Goal: Information Seeking & Learning: Learn about a topic

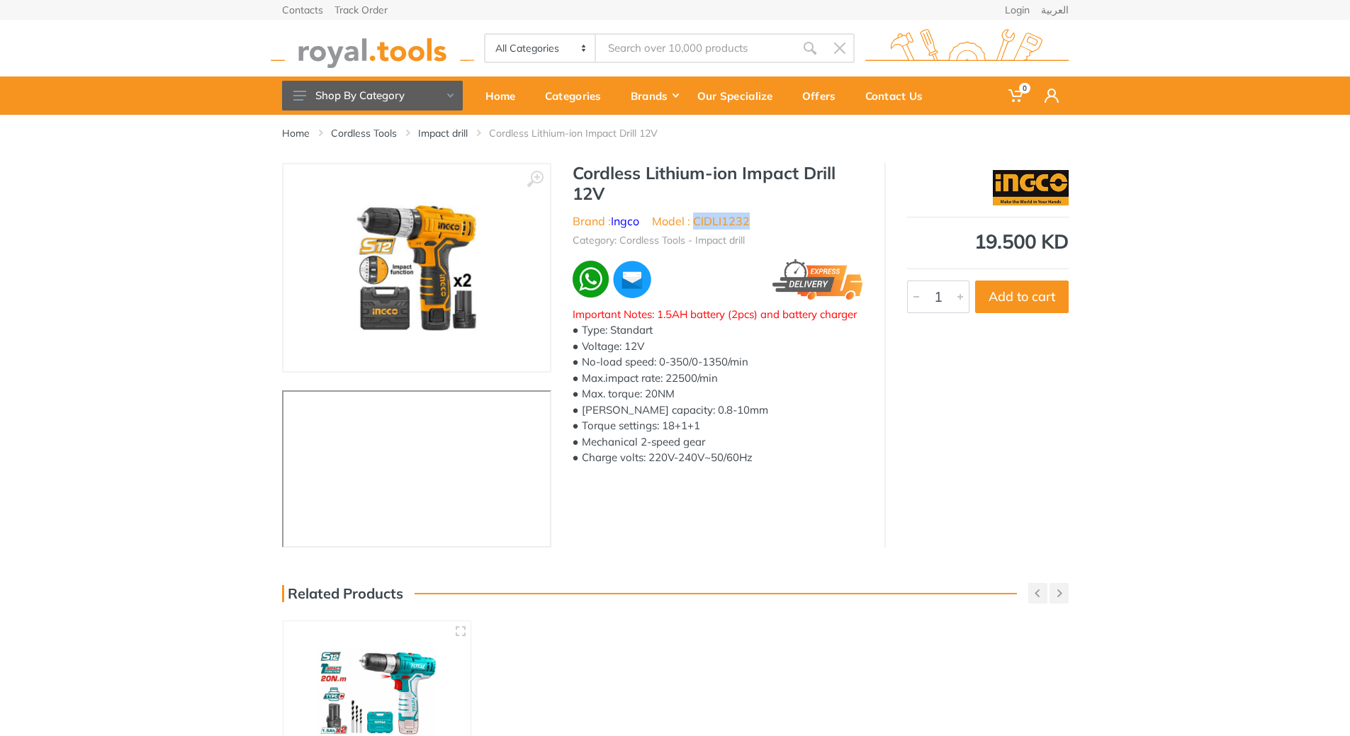
drag, startPoint x: 693, startPoint y: 221, endPoint x: 769, endPoint y: 219, distance: 75.9
click at [769, 219] on ul "Brand : Ingco Model : CIDLI1232" at bounding box center [718, 221] width 291 height 17
copy li "CIDLI1232"
drag, startPoint x: 571, startPoint y: 172, endPoint x: 841, endPoint y: 179, distance: 270.1
click at [841, 179] on div "Cordless Lithium-ion Impact Drill 12V Brand : Ingco Model : CIDLI1232 Category:…" at bounding box center [717, 319] width 333 height 312
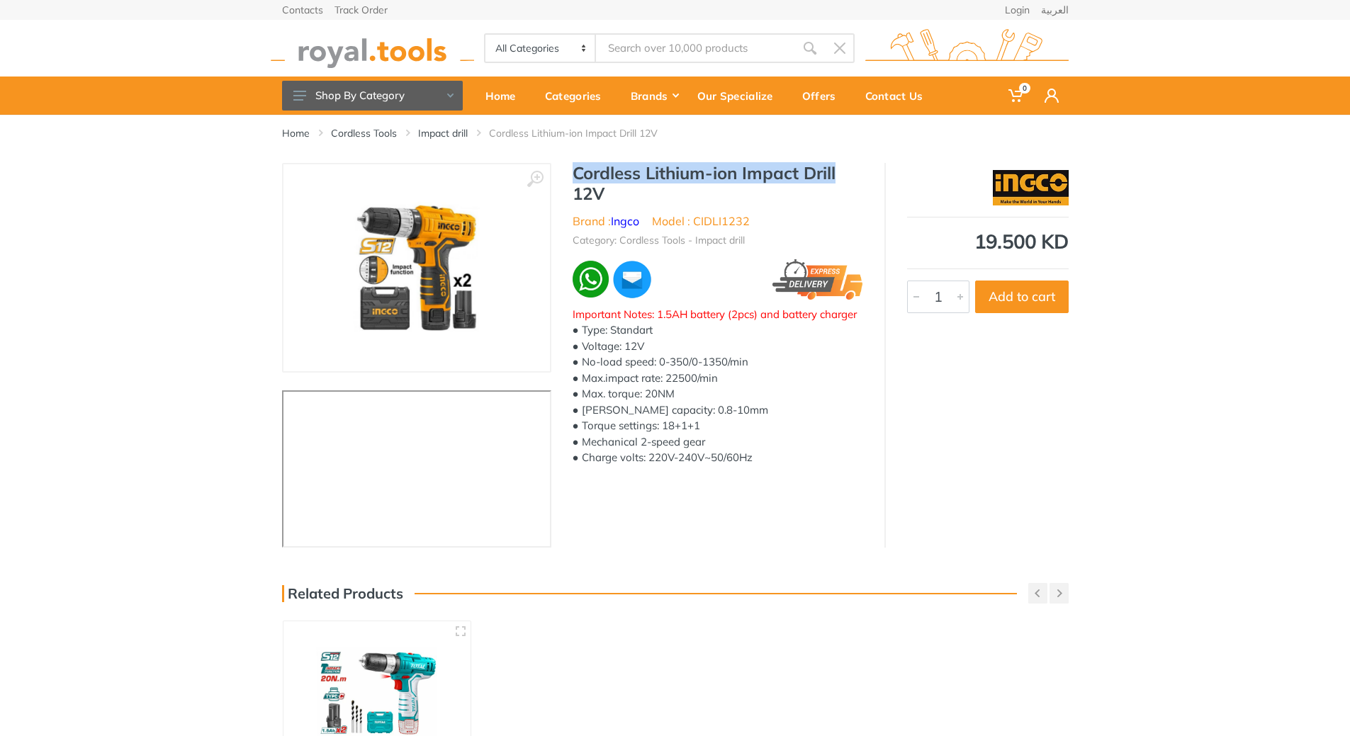
copy h1 "Cordless Lithium-ion Impact Drill"
click at [747, 157] on div "Home Cordless Tools Impact drill Cordless Lithium-ion Impact Drill 12V" at bounding box center [675, 139] width 808 height 48
drag, startPoint x: 743, startPoint y: 173, endPoint x: 843, endPoint y: 174, distance: 100.0
click at [843, 174] on h1 "Cordless Lithium-ion Impact Drill 12V" at bounding box center [718, 183] width 291 height 41
copy h1 "Impact Drill"
